Goal: Transaction & Acquisition: Purchase product/service

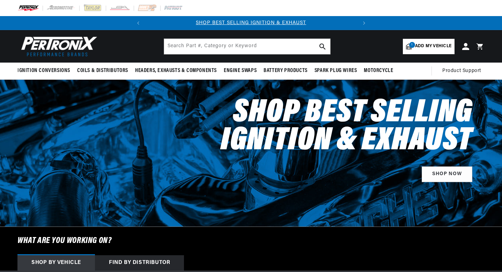
select select "1960"
select select "MG"
select select "1.6L"
click at [218, 46] on input "text" at bounding box center [247, 46] width 166 height 15
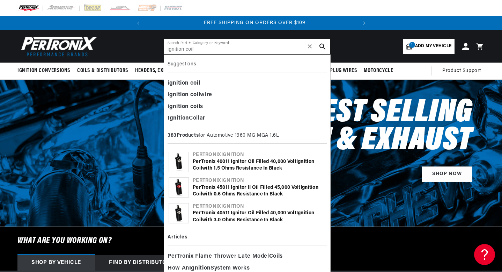
scroll to position [0, 212]
type input "ignition coil"
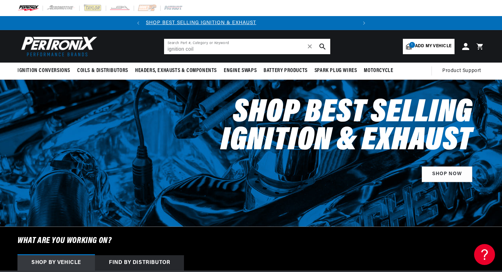
scroll to position [0, 16]
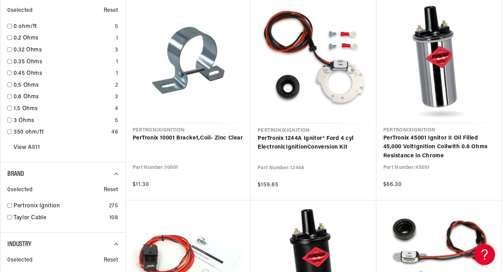
scroll to position [0, 212]
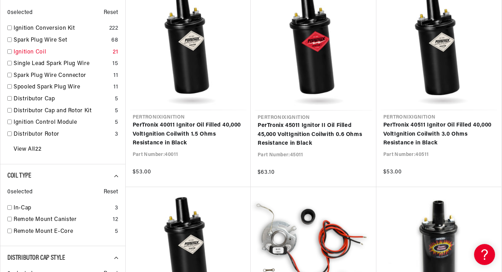
click at [12, 51] on input "checkbox" at bounding box center [9, 51] width 5 height 5
checkbox input "false"
